Goal: Navigation & Orientation: Find specific page/section

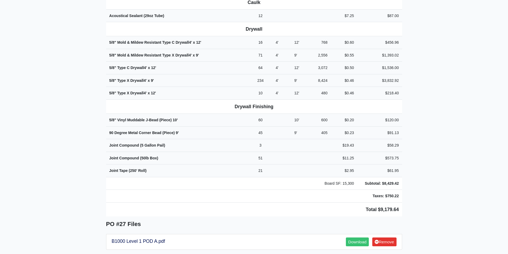
scroll to position [187, 0]
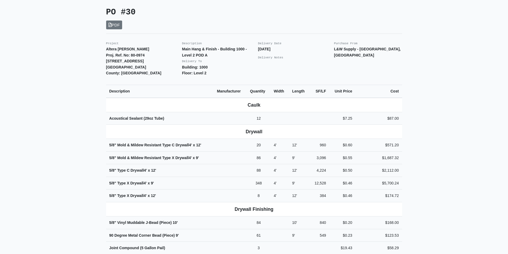
scroll to position [133, 0]
